Goal: Ask a question

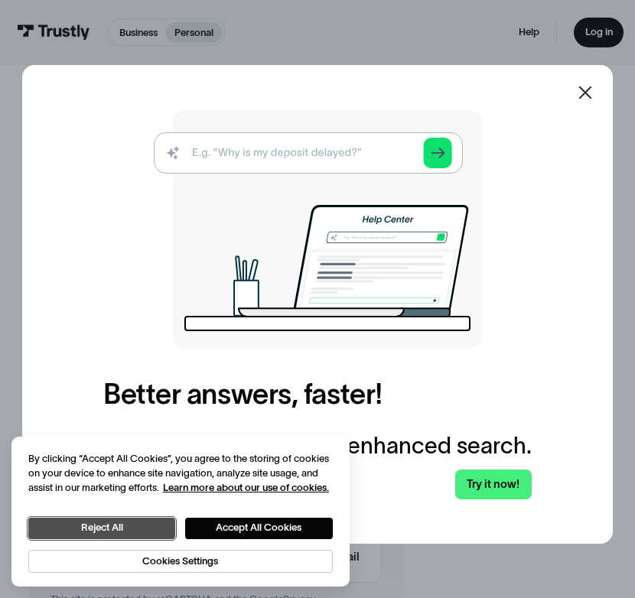
click at [160, 530] on button "Reject All" at bounding box center [101, 528] width 147 height 21
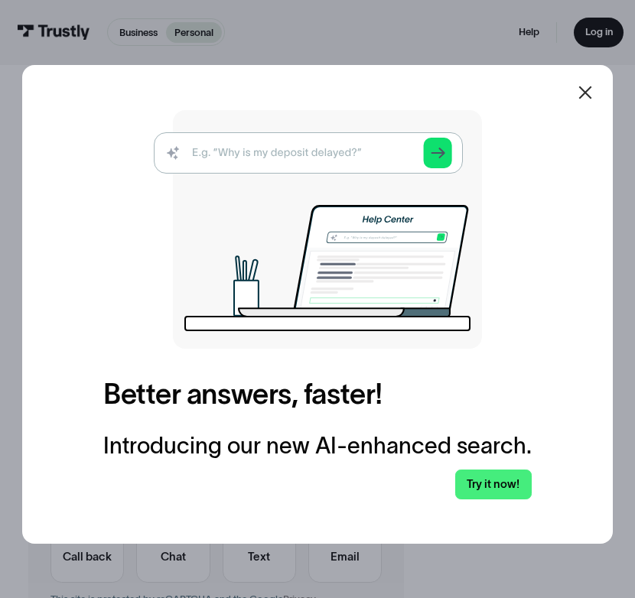
click at [387, 155] on img at bounding box center [318, 229] width 328 height 239
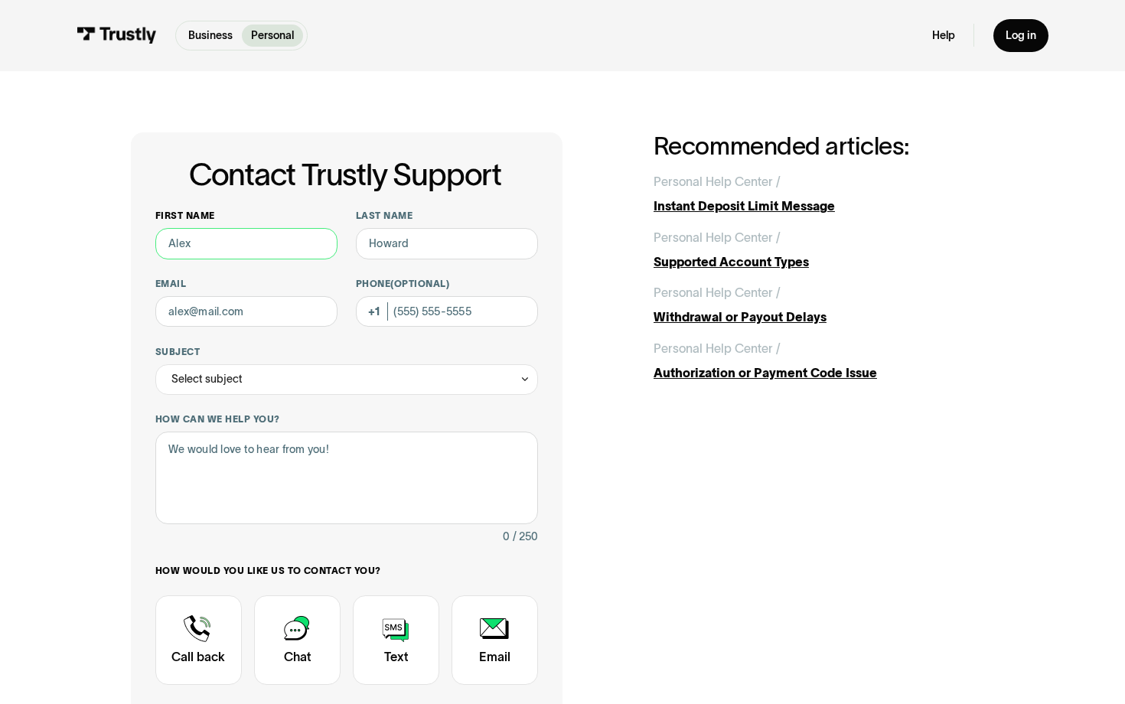
click at [225, 245] on input "First name" at bounding box center [246, 243] width 182 height 31
type input "[PERSON_NAME]"
type input "[PERSON_NAME][EMAIL_ADDRESS][DOMAIN_NAME]"
type input "[PHONE_NUMBER]"
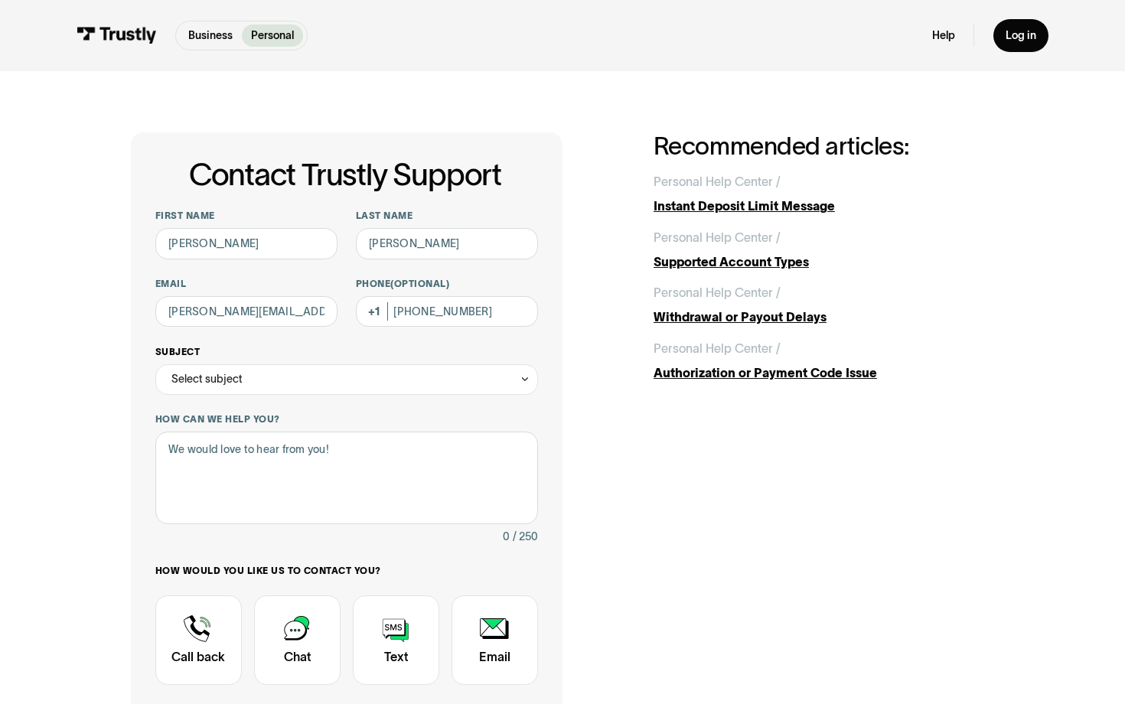
click at [253, 365] on div "Select subject" at bounding box center [346, 379] width 383 height 31
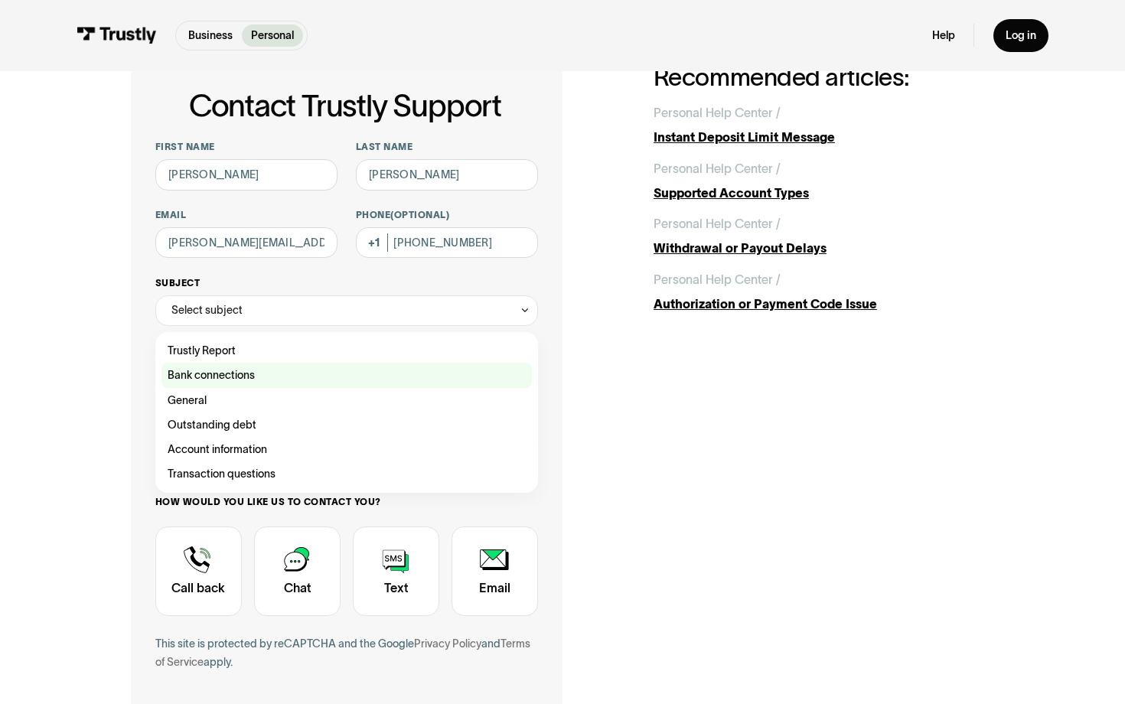
scroll to position [72, 0]
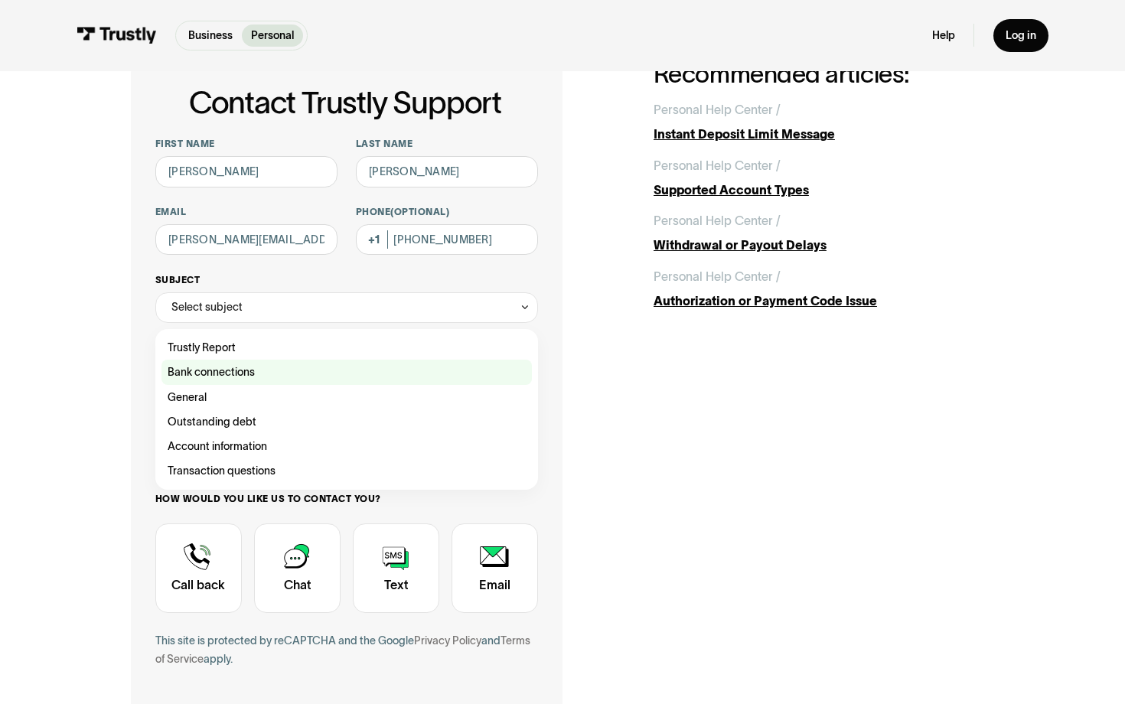
click at [194, 383] on label "Bank connections" at bounding box center [346, 372] width 370 height 24
type input "**********"
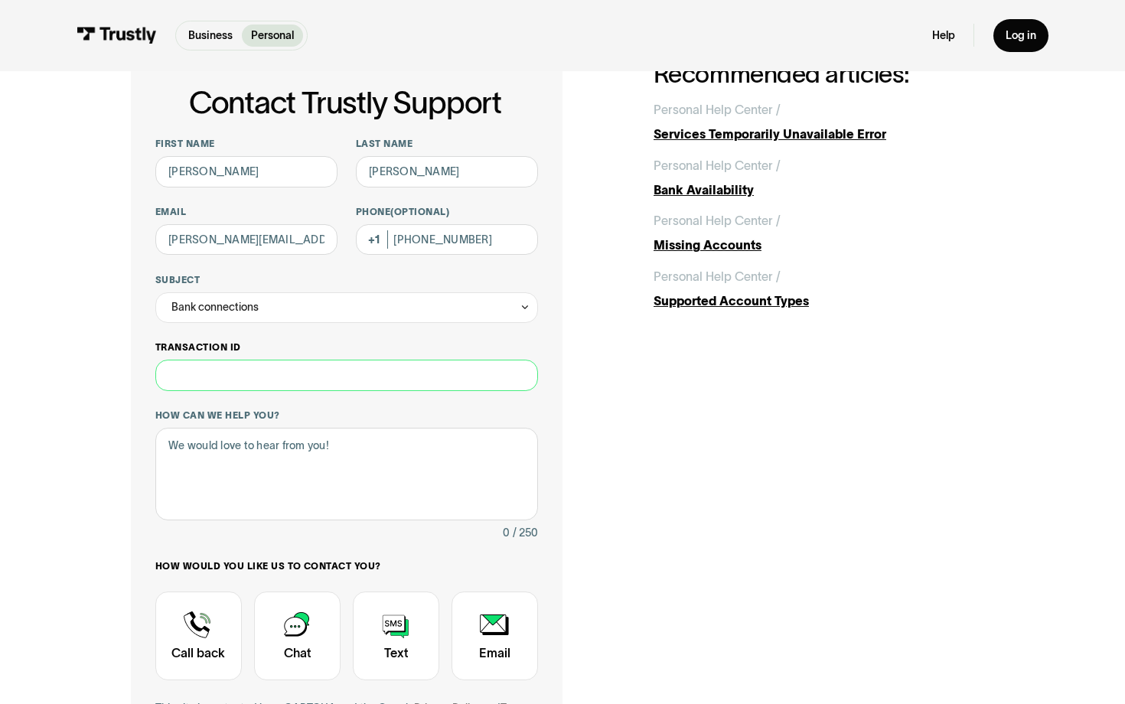
click at [197, 376] on input "Transaction ID" at bounding box center [346, 375] width 383 height 31
click at [225, 371] on input "Transaction ID" at bounding box center [346, 375] width 383 height 31
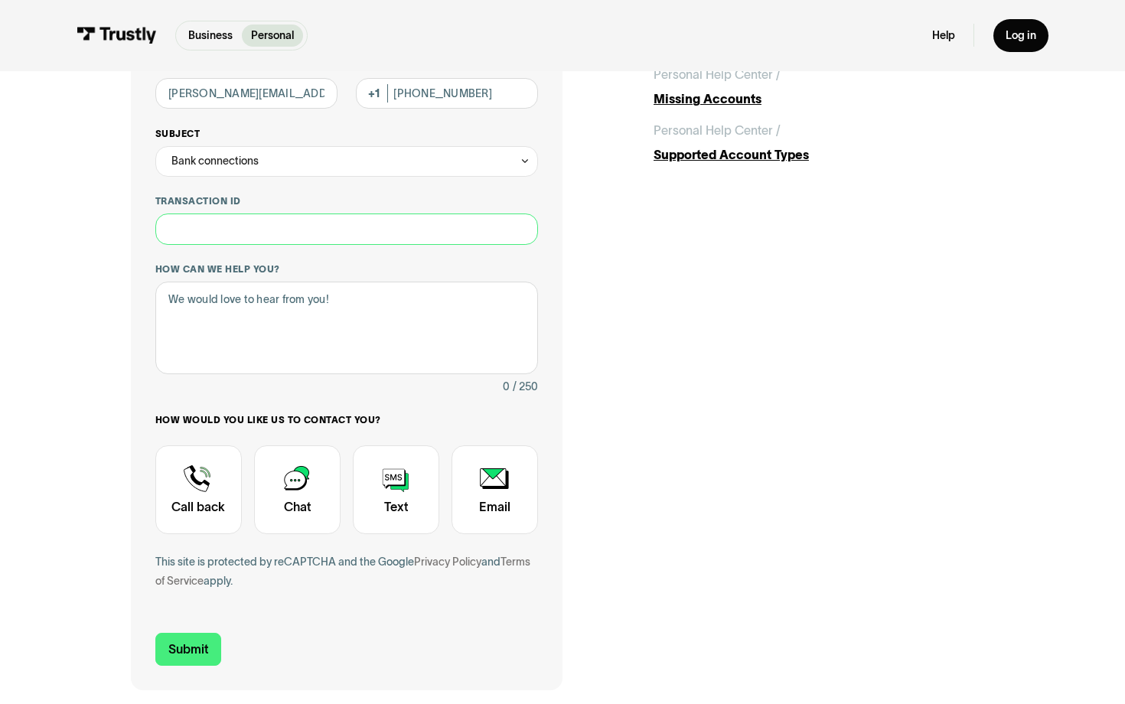
scroll to position [223, 0]
